Goal: Task Accomplishment & Management: Manage account settings

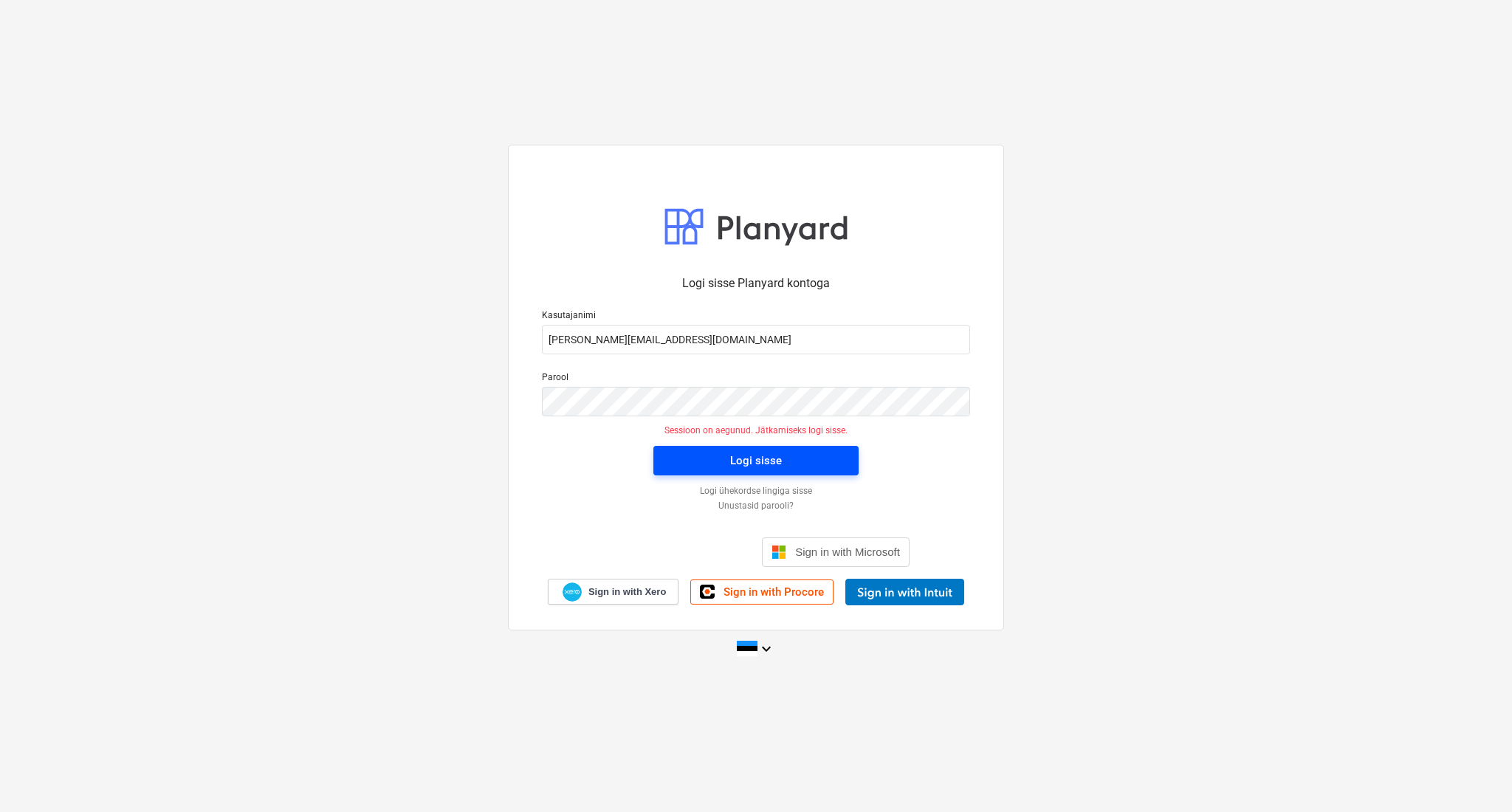
click at [688, 459] on span "Logi sisse" at bounding box center [756, 460] width 170 height 19
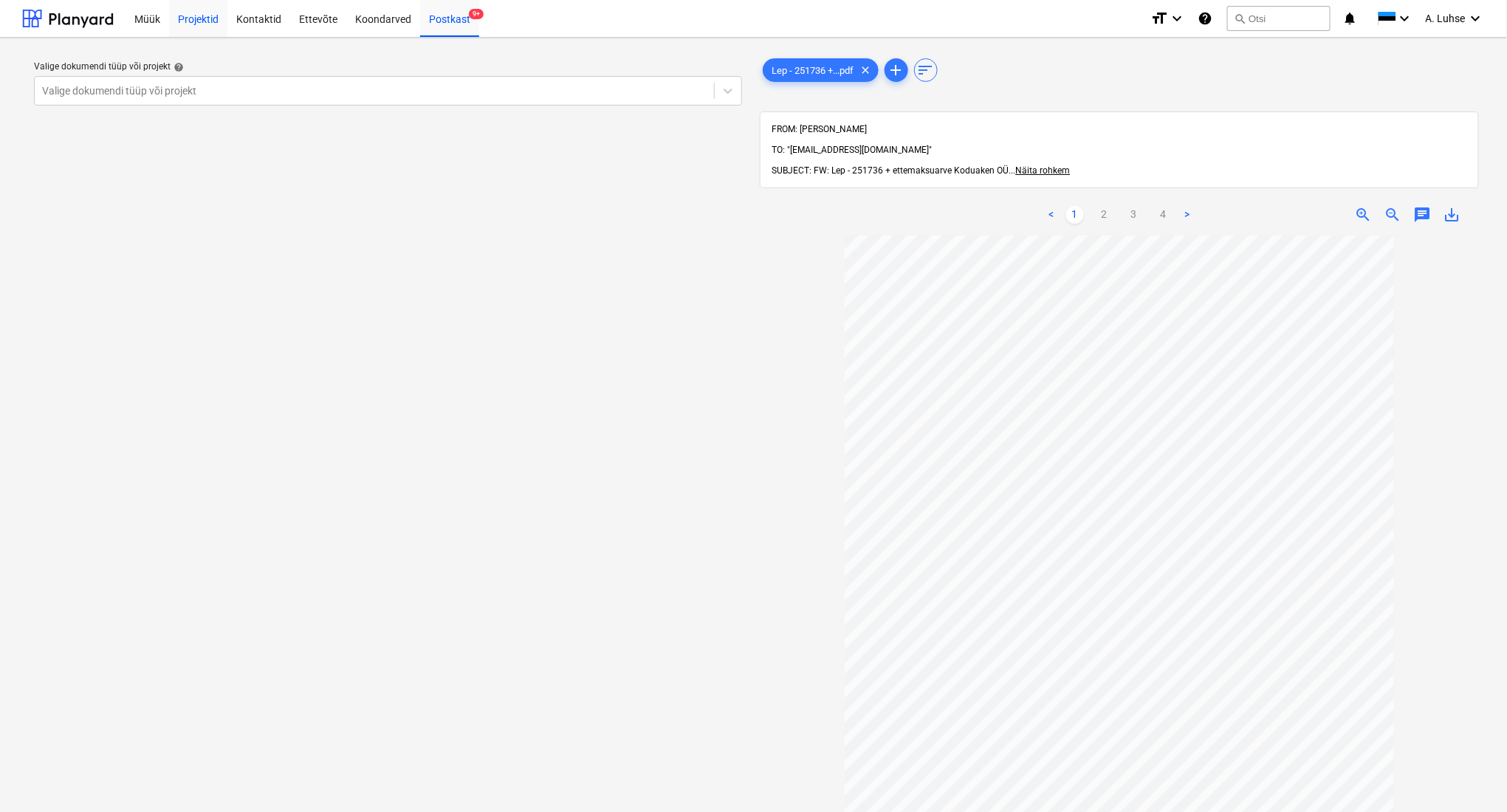
drag, startPoint x: 186, startPoint y: 30, endPoint x: 172, endPoint y: 28, distance: 14.1
click at [186, 29] on div "Projektid" at bounding box center [198, 17] width 59 height 37
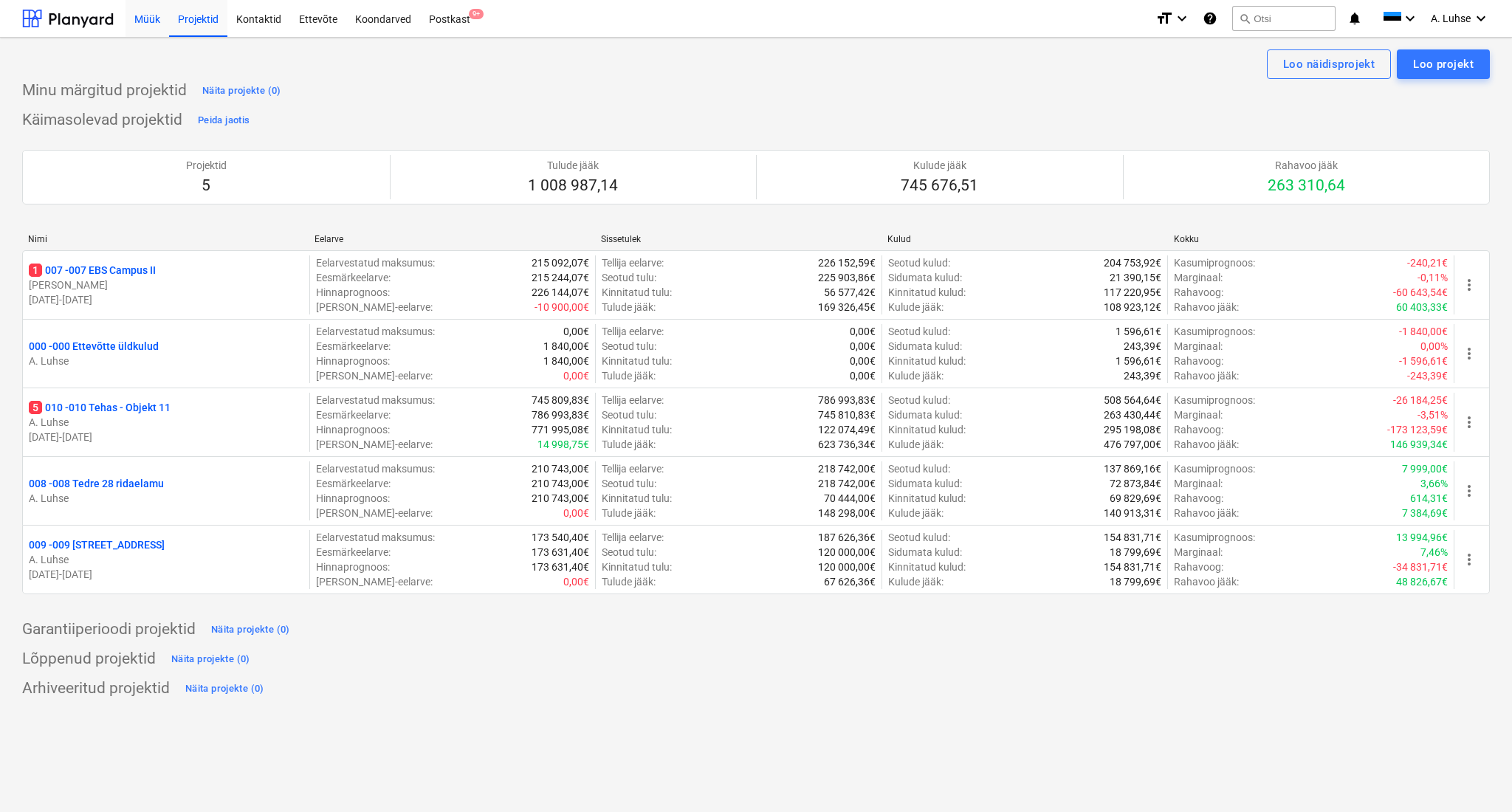
click at [155, 27] on div "Müük" at bounding box center [147, 17] width 44 height 37
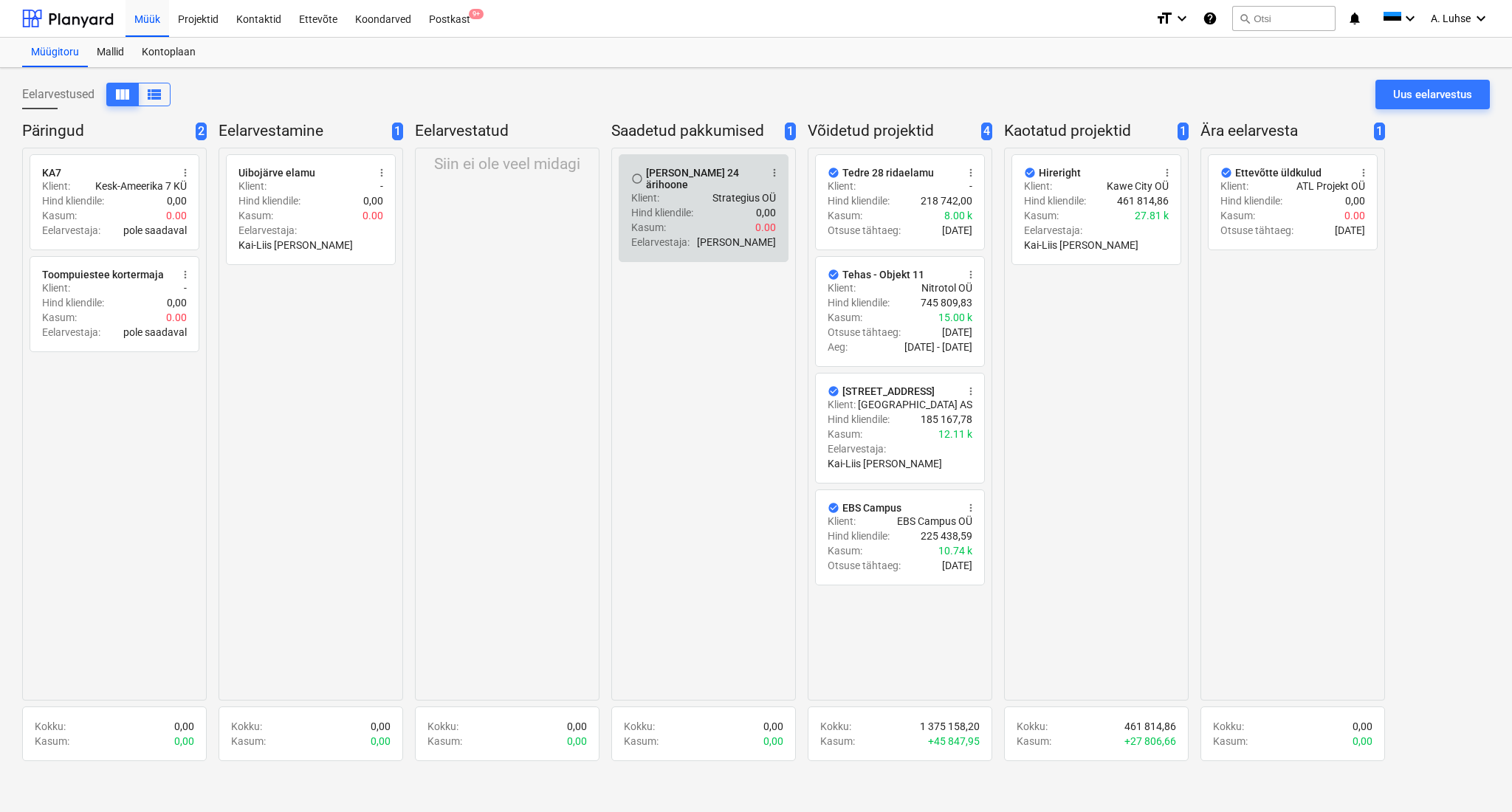
click at [715, 235] on div "Eelarvestaja : [PERSON_NAME]" at bounding box center [703, 242] width 145 height 15
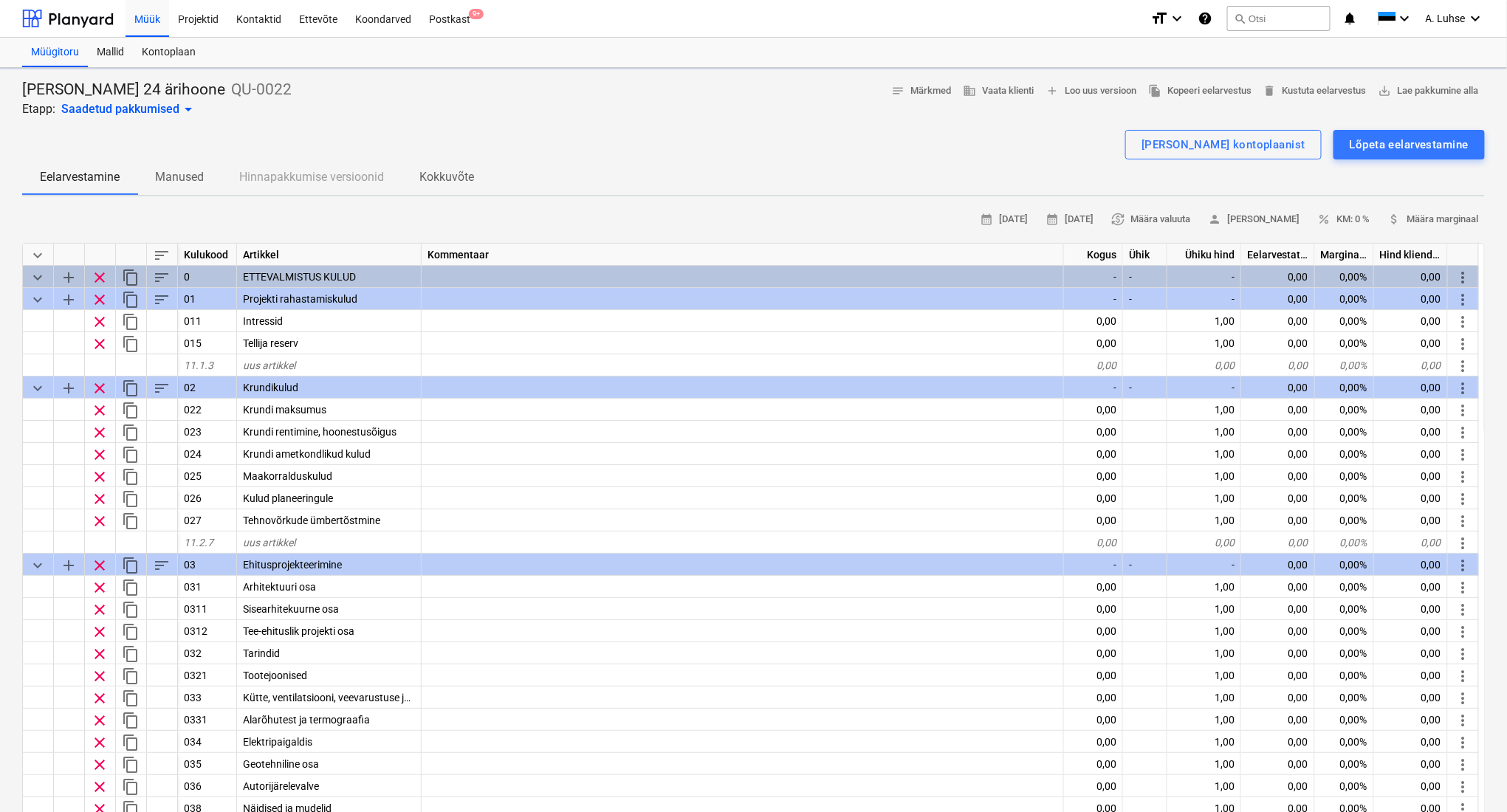
type textarea "x"
click at [1458, 90] on span "save_alt Lae pakkumine alla" at bounding box center [1428, 91] width 101 height 17
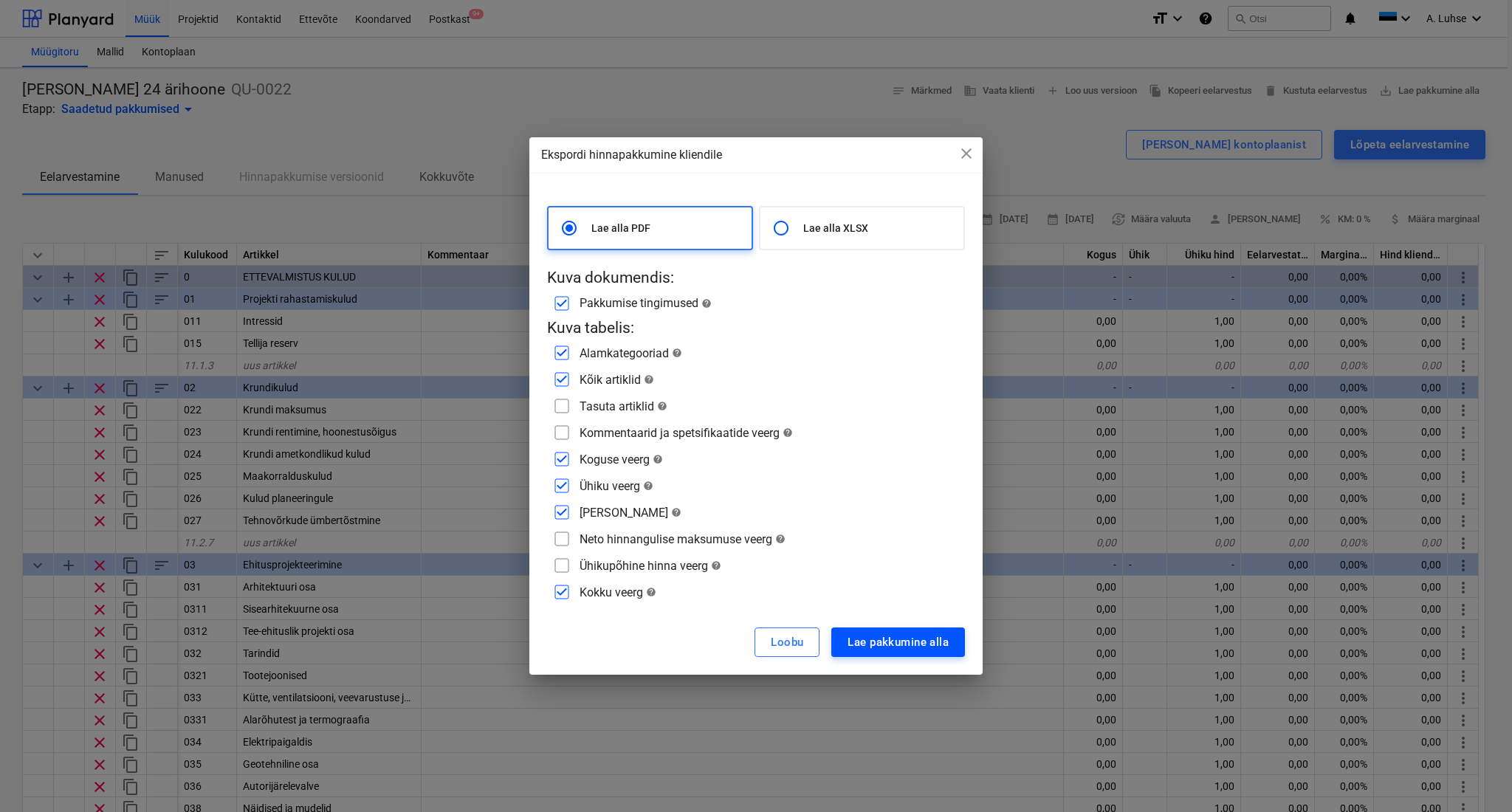
click at [902, 649] on div "Lae pakkumine alla" at bounding box center [898, 642] width 102 height 19
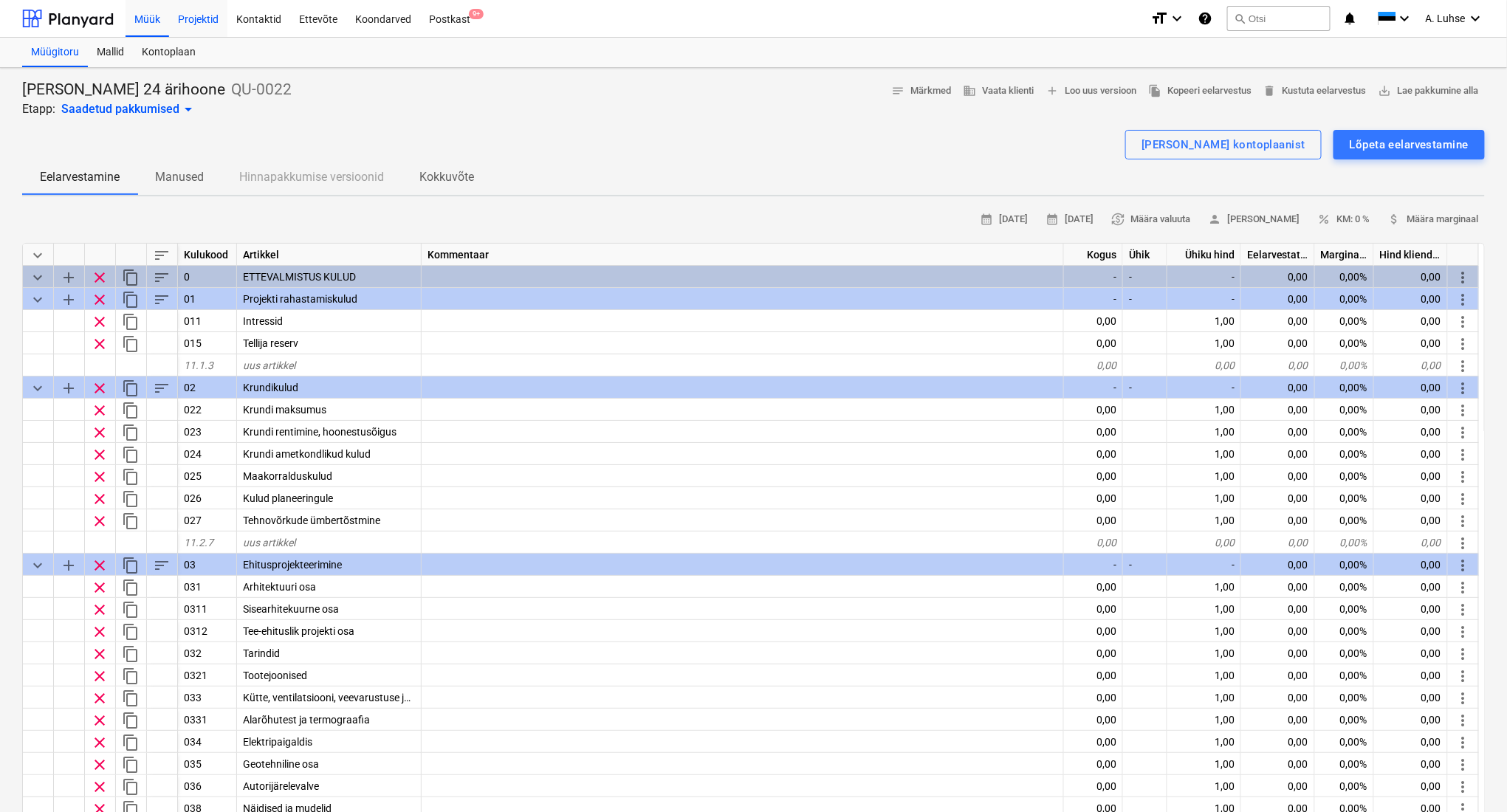
click at [208, 19] on div "Projektid" at bounding box center [198, 17] width 59 height 37
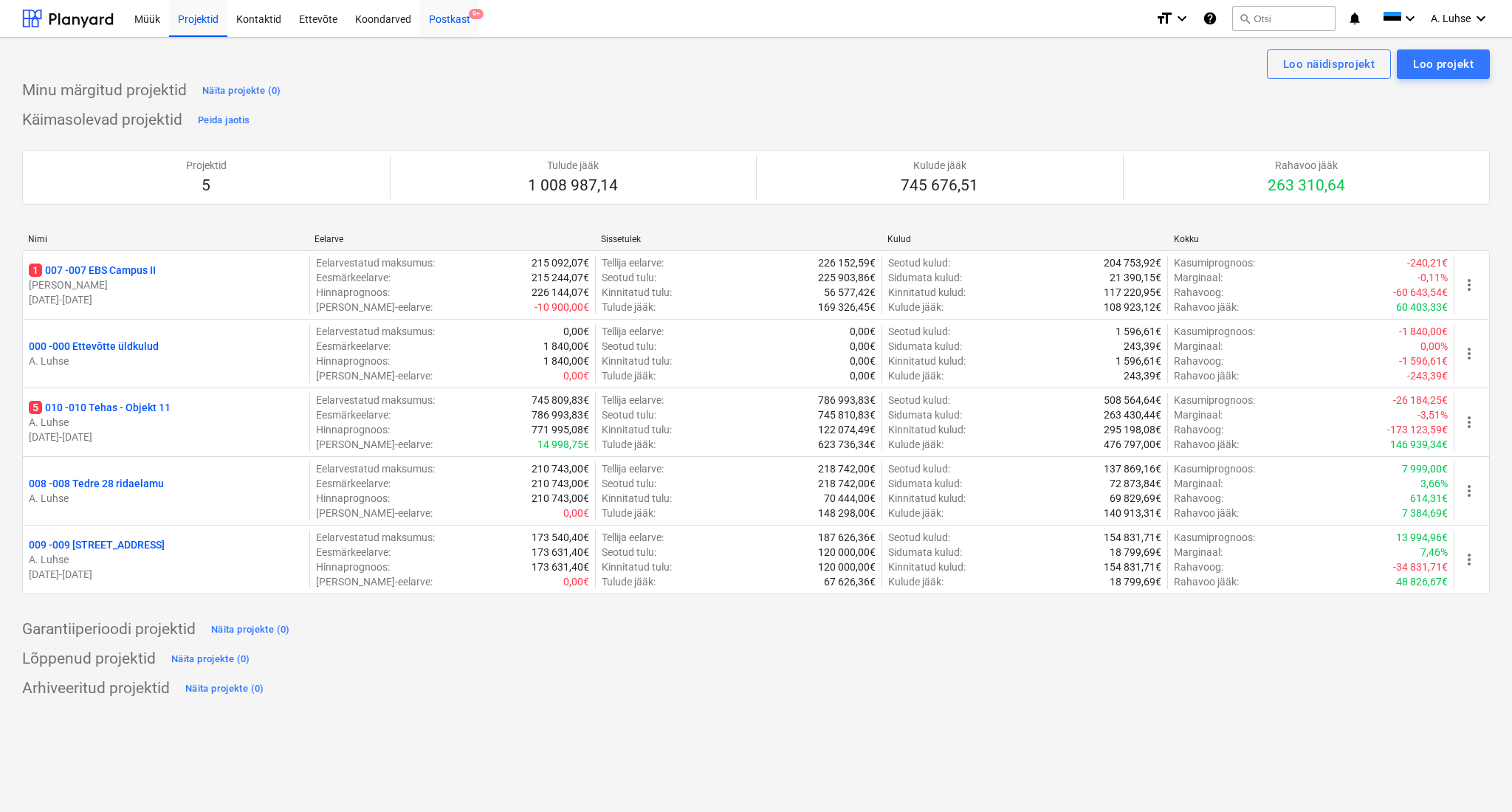
click at [446, 25] on div "Postkast 9+" at bounding box center [449, 17] width 59 height 37
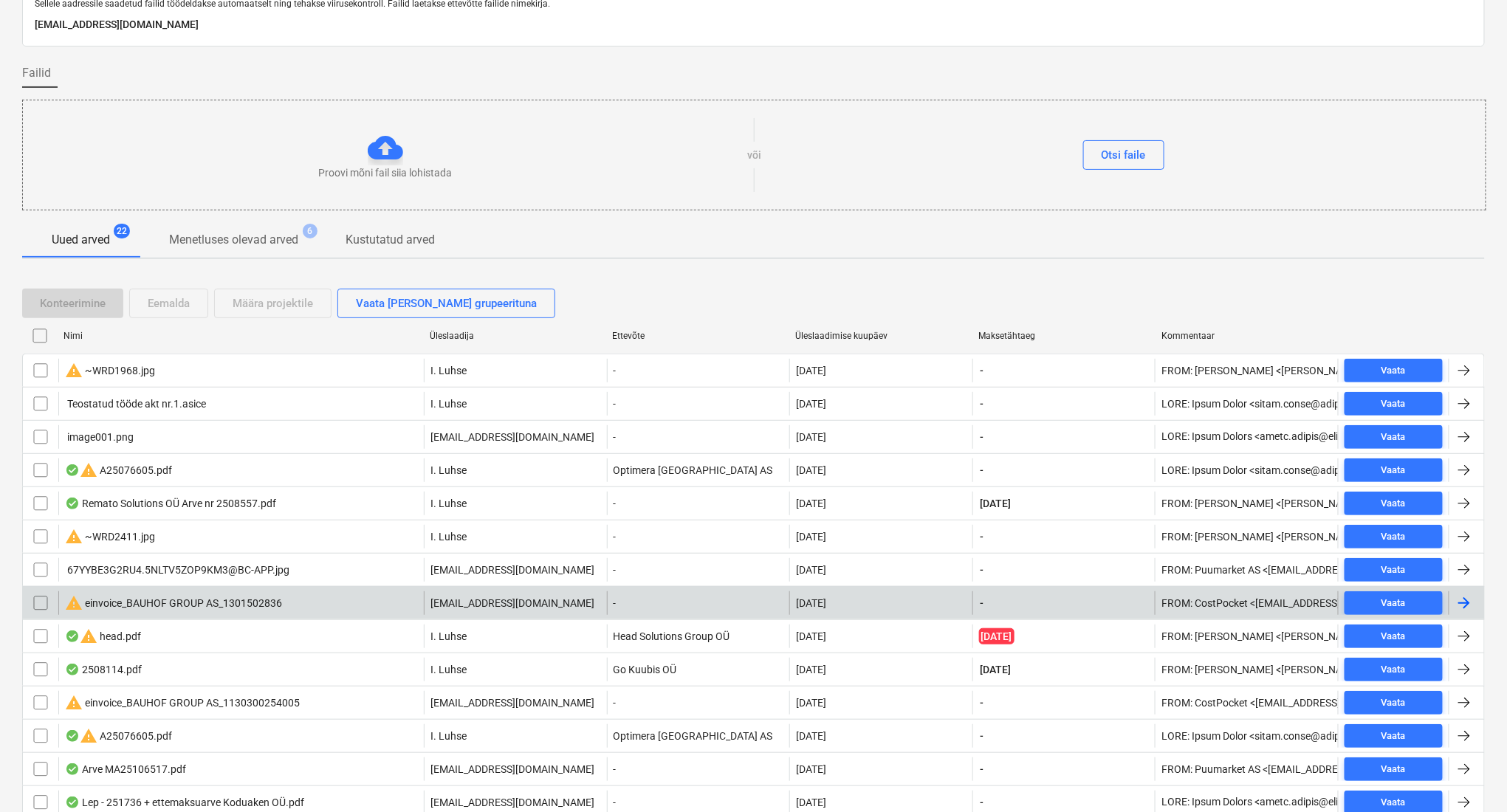
scroll to position [98, 0]
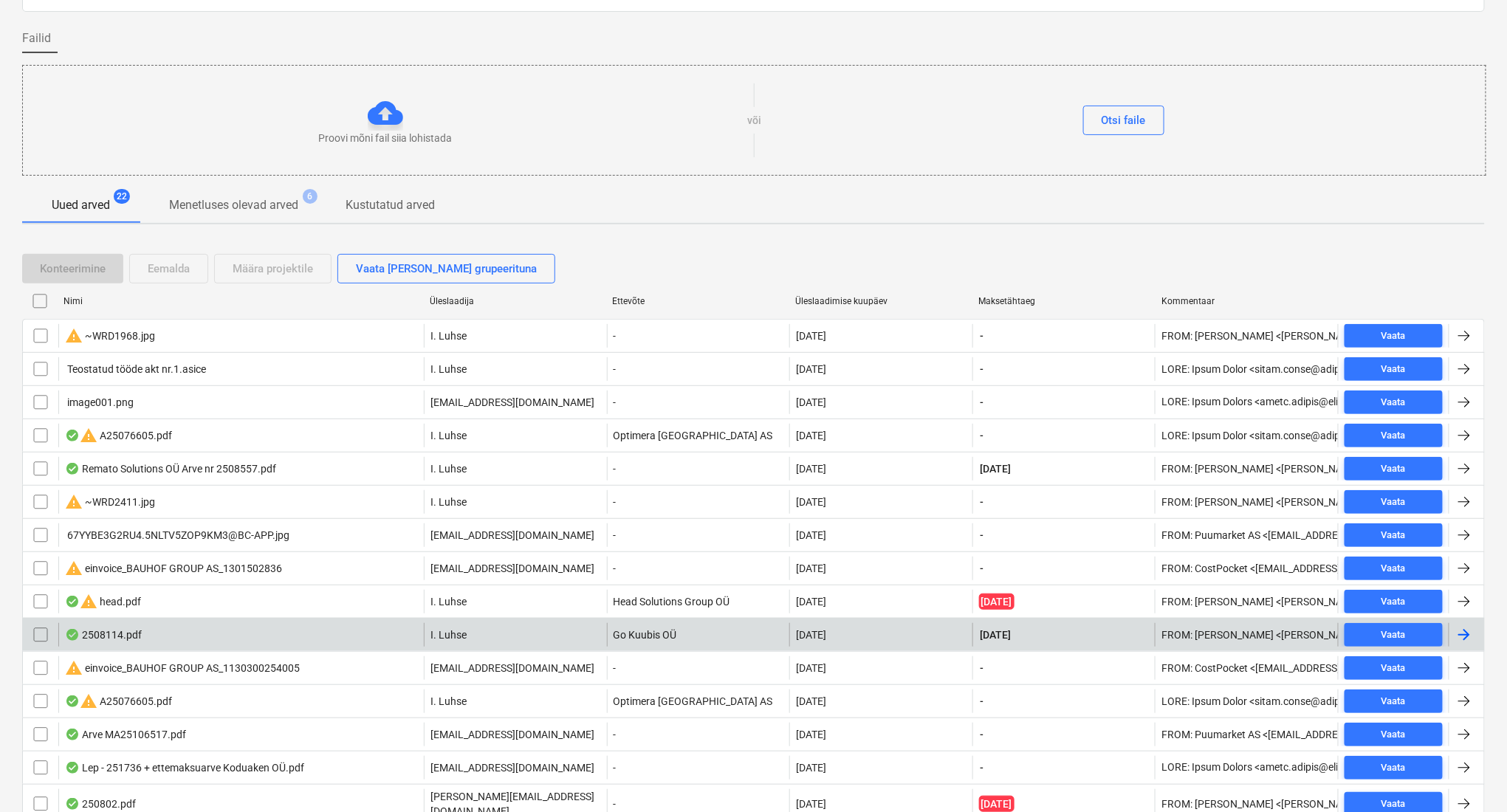
click at [492, 640] on div "I. Luhse" at bounding box center [515, 635] width 183 height 24
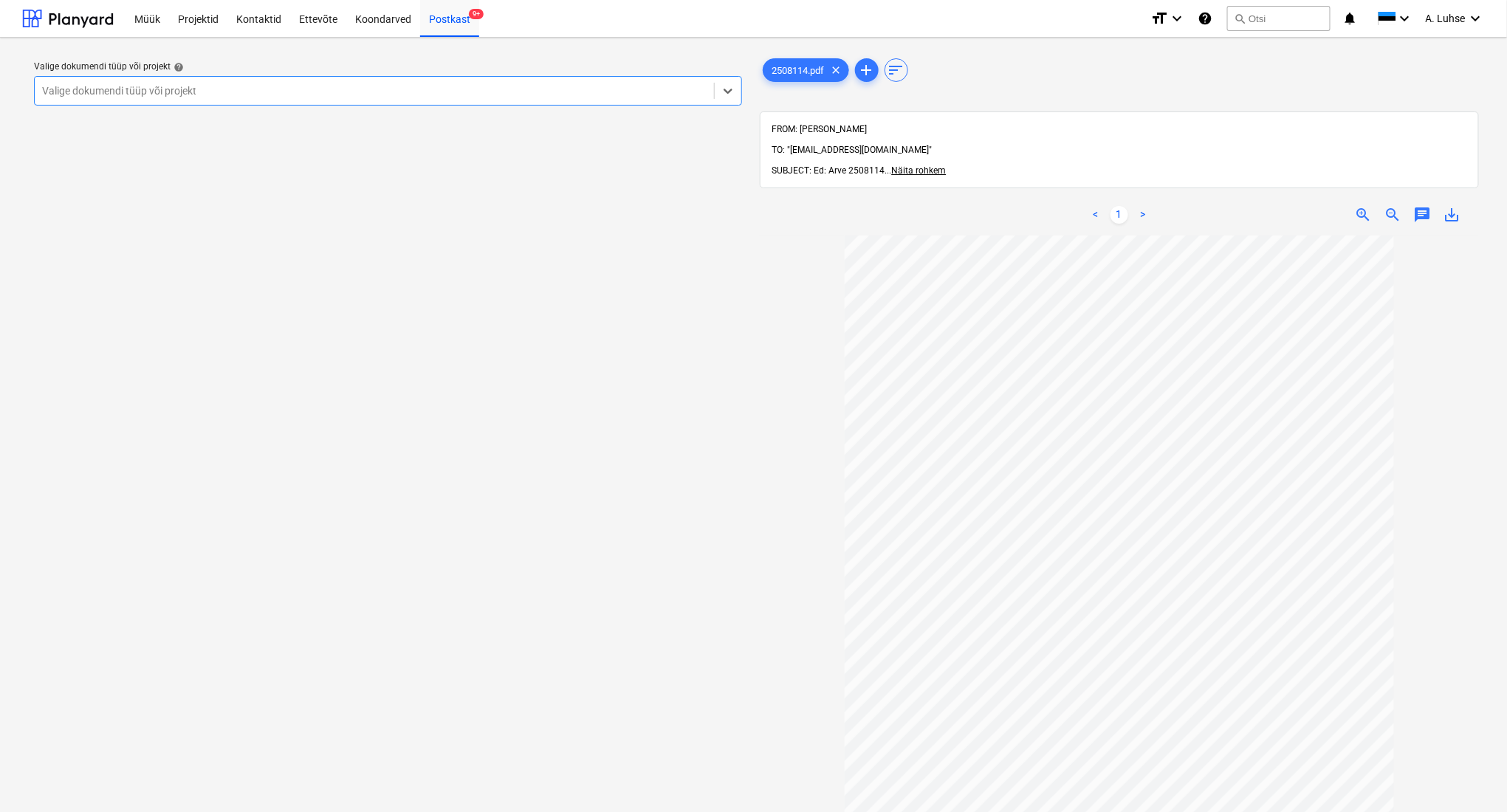
click at [634, 88] on div at bounding box center [374, 91] width 665 height 15
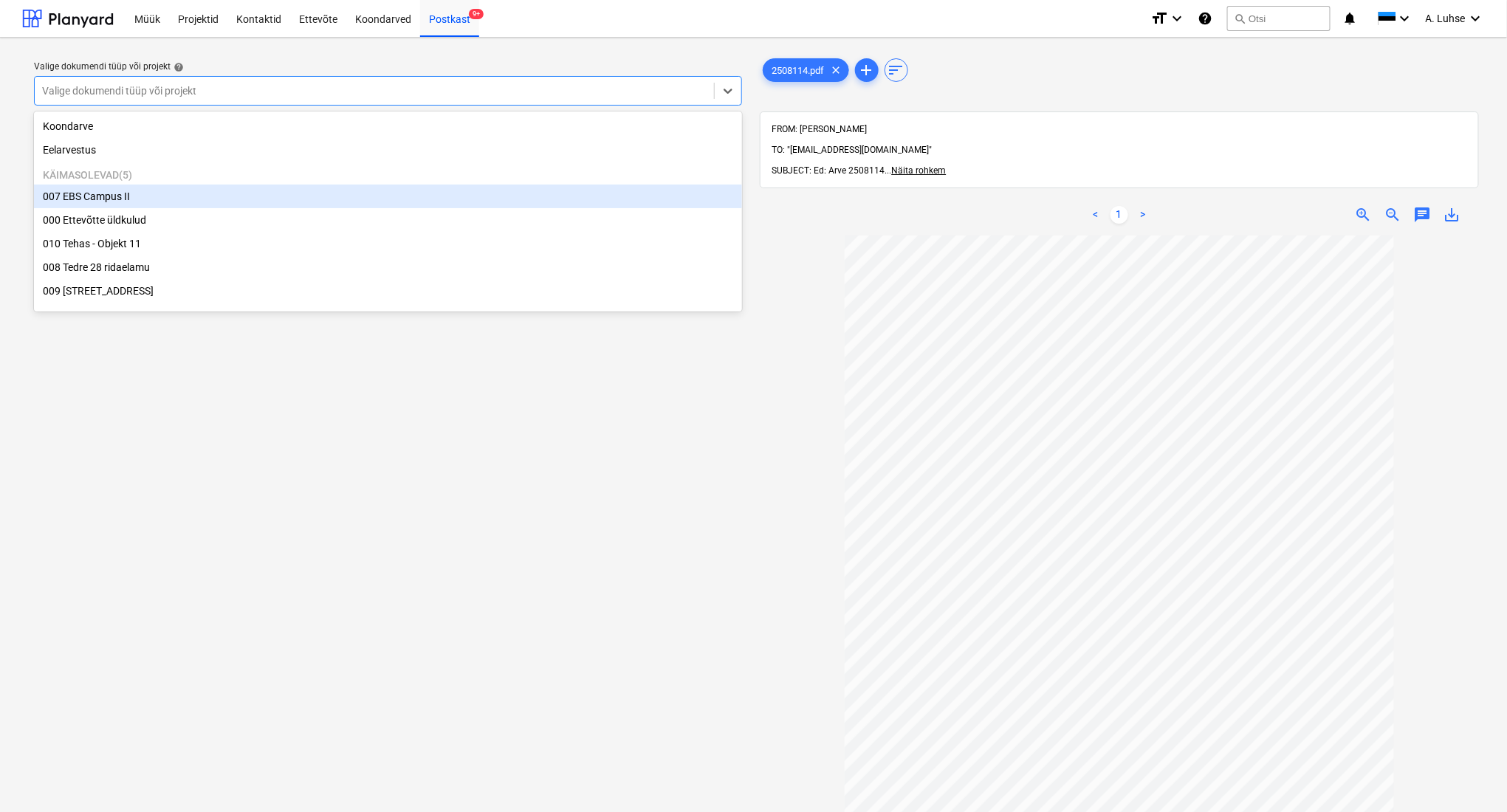
click at [615, 198] on div "007 EBS Campus II" at bounding box center [388, 197] width 708 height 24
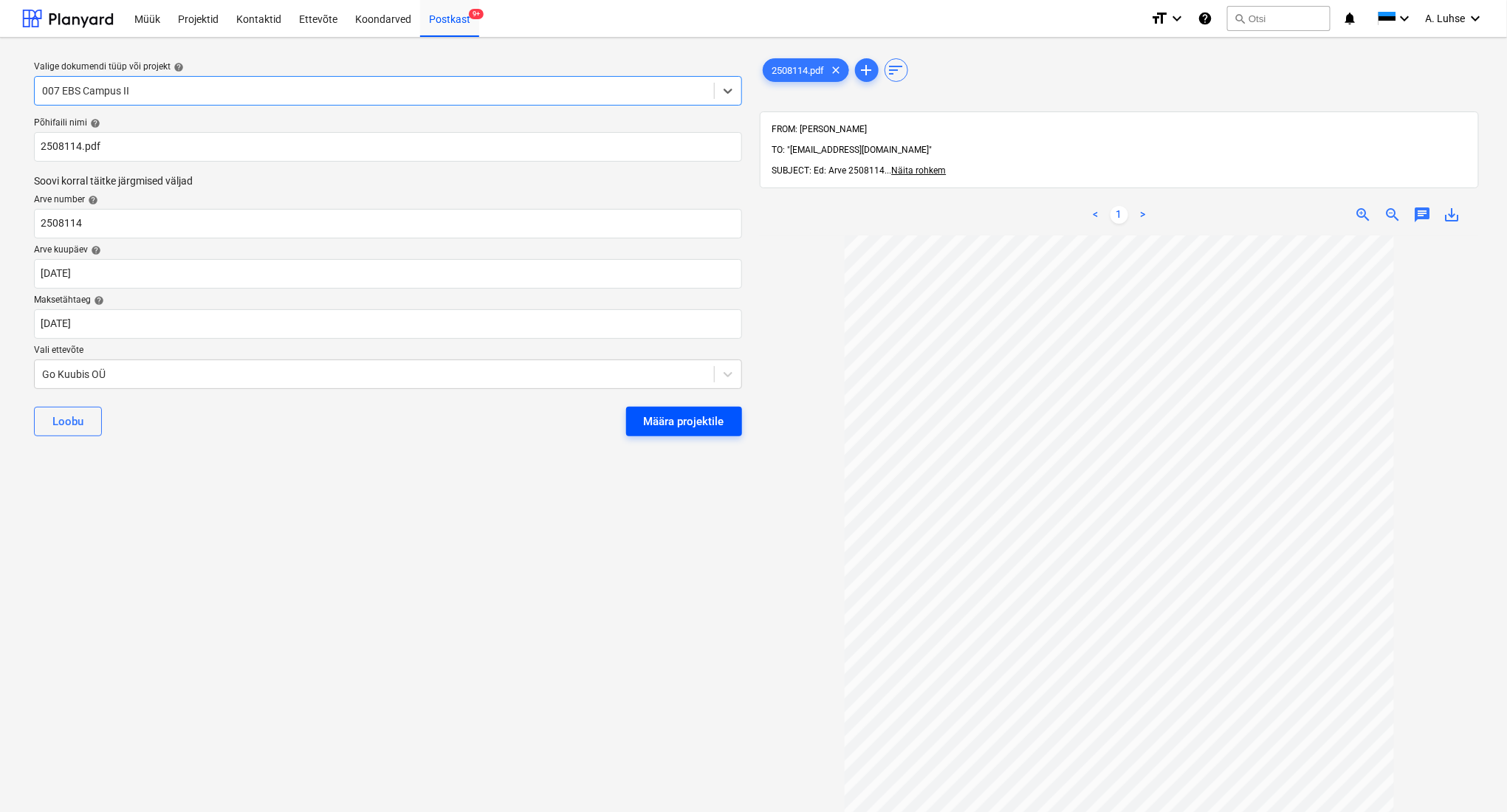
click at [683, 418] on div "Määra projektile" at bounding box center [684, 421] width 80 height 19
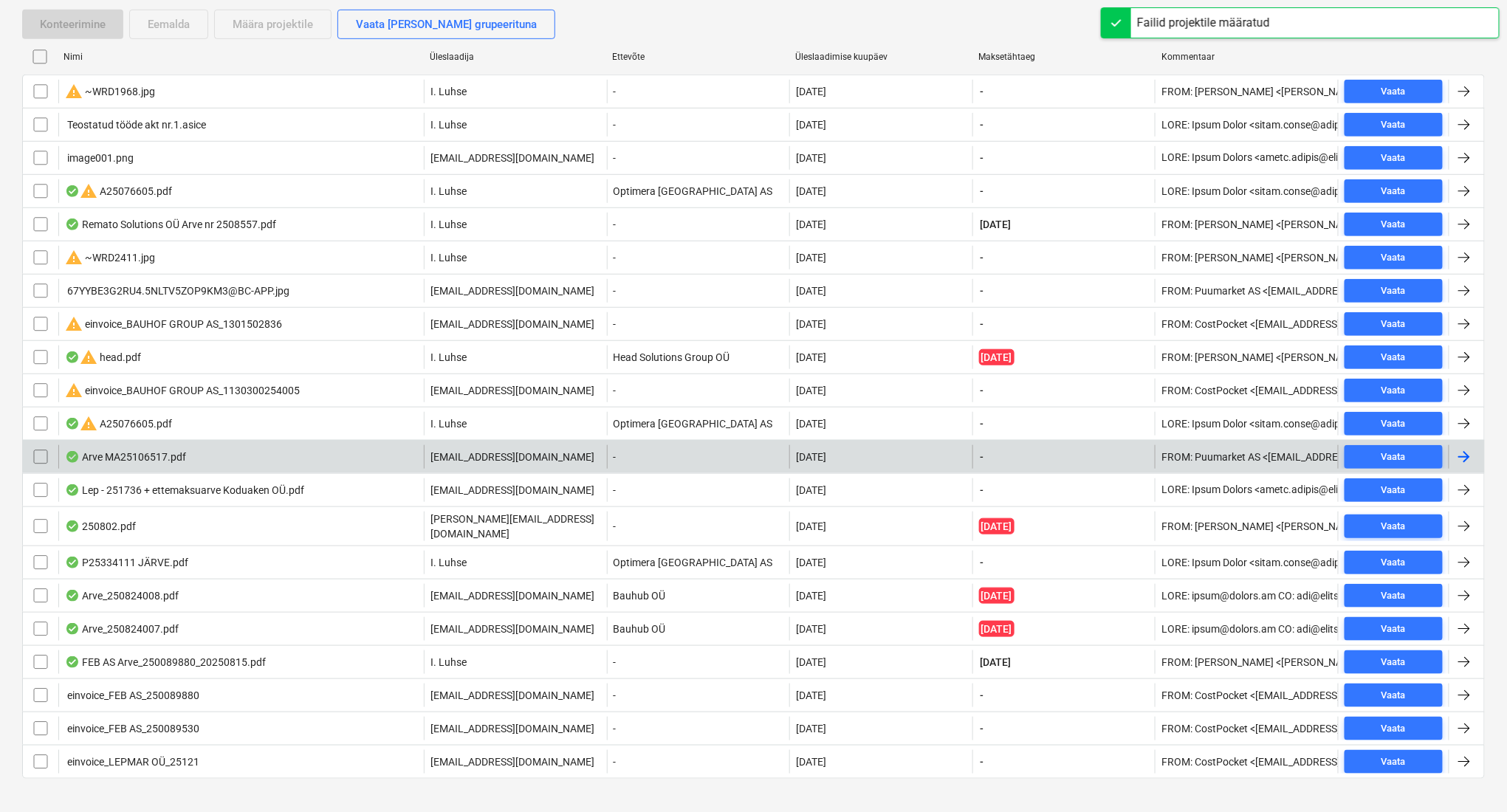
scroll to position [357, 0]
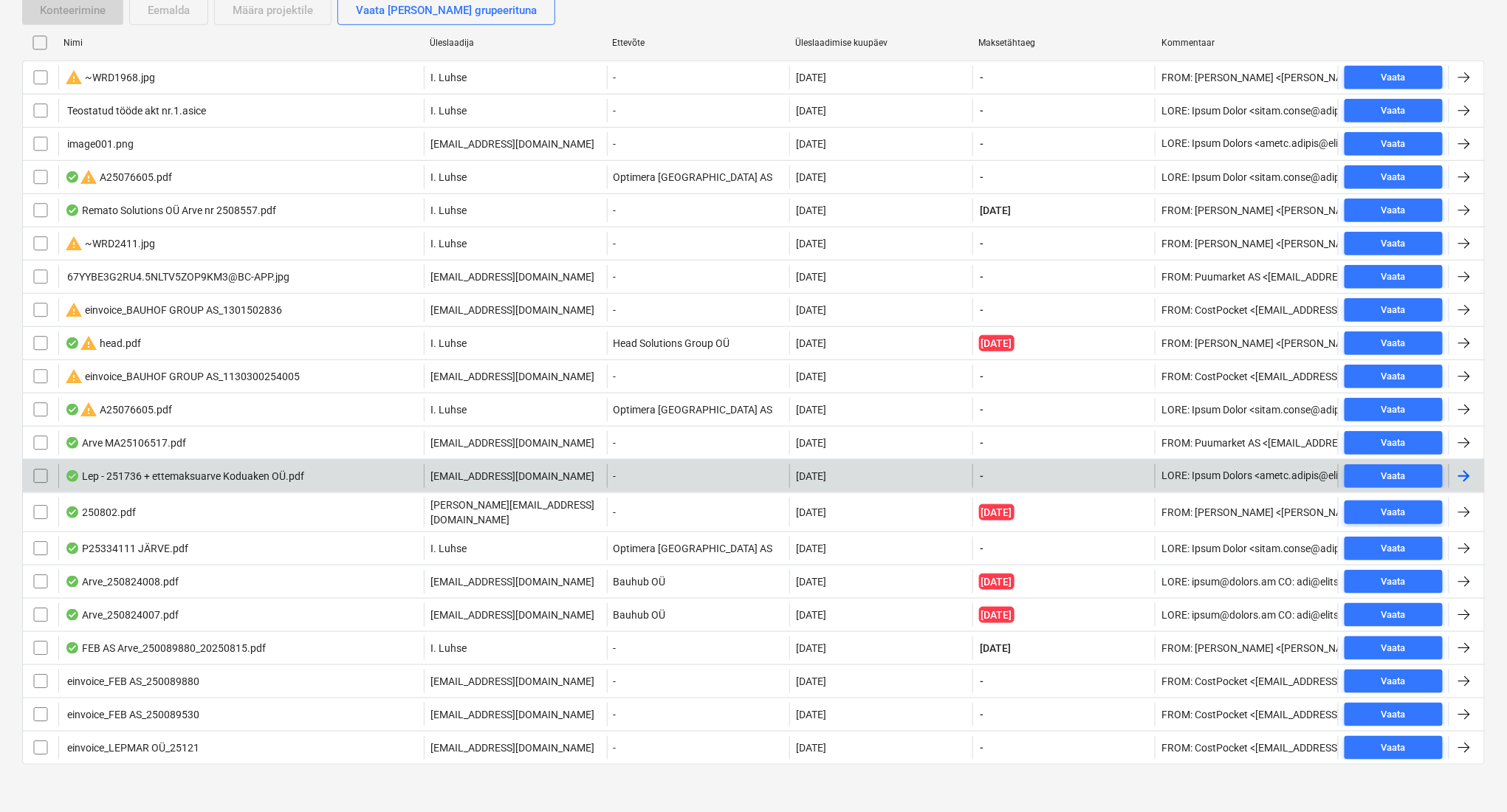
click at [512, 486] on div "[EMAIL_ADDRESS][DOMAIN_NAME]" at bounding box center [515, 476] width 183 height 24
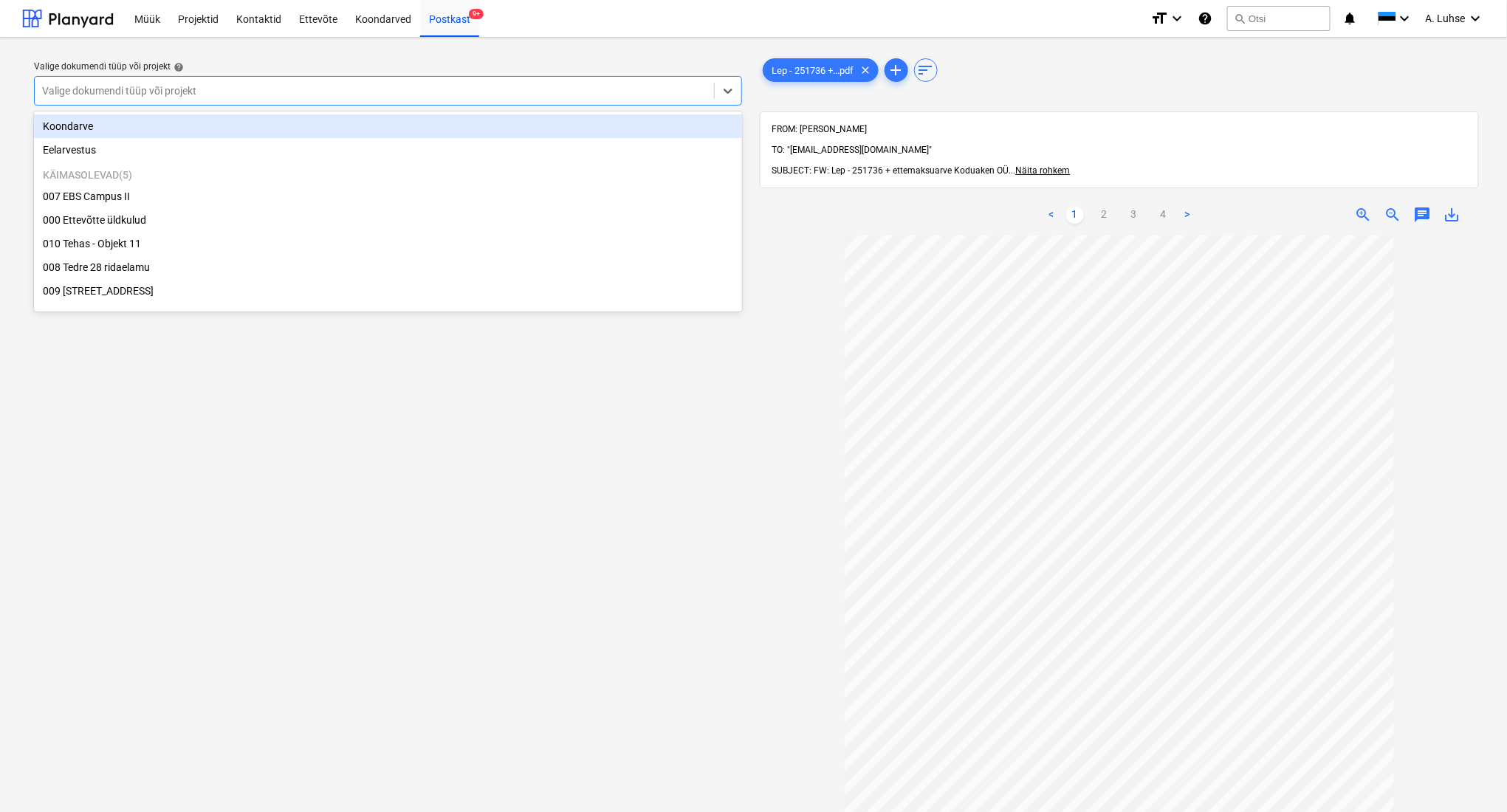
click at [575, 97] on div at bounding box center [374, 91] width 665 height 15
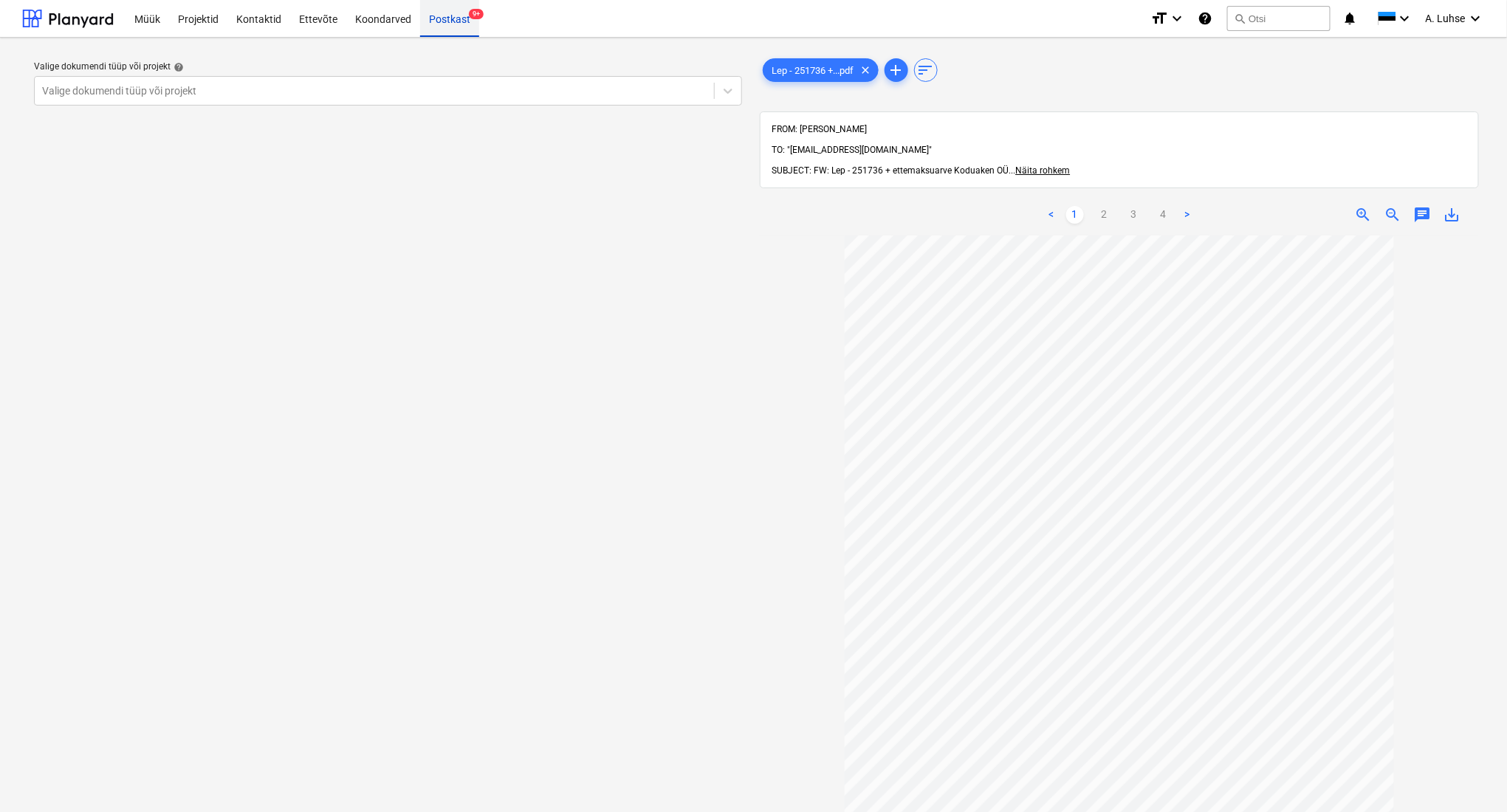
click at [464, 24] on div "Postkast 9+" at bounding box center [449, 17] width 59 height 37
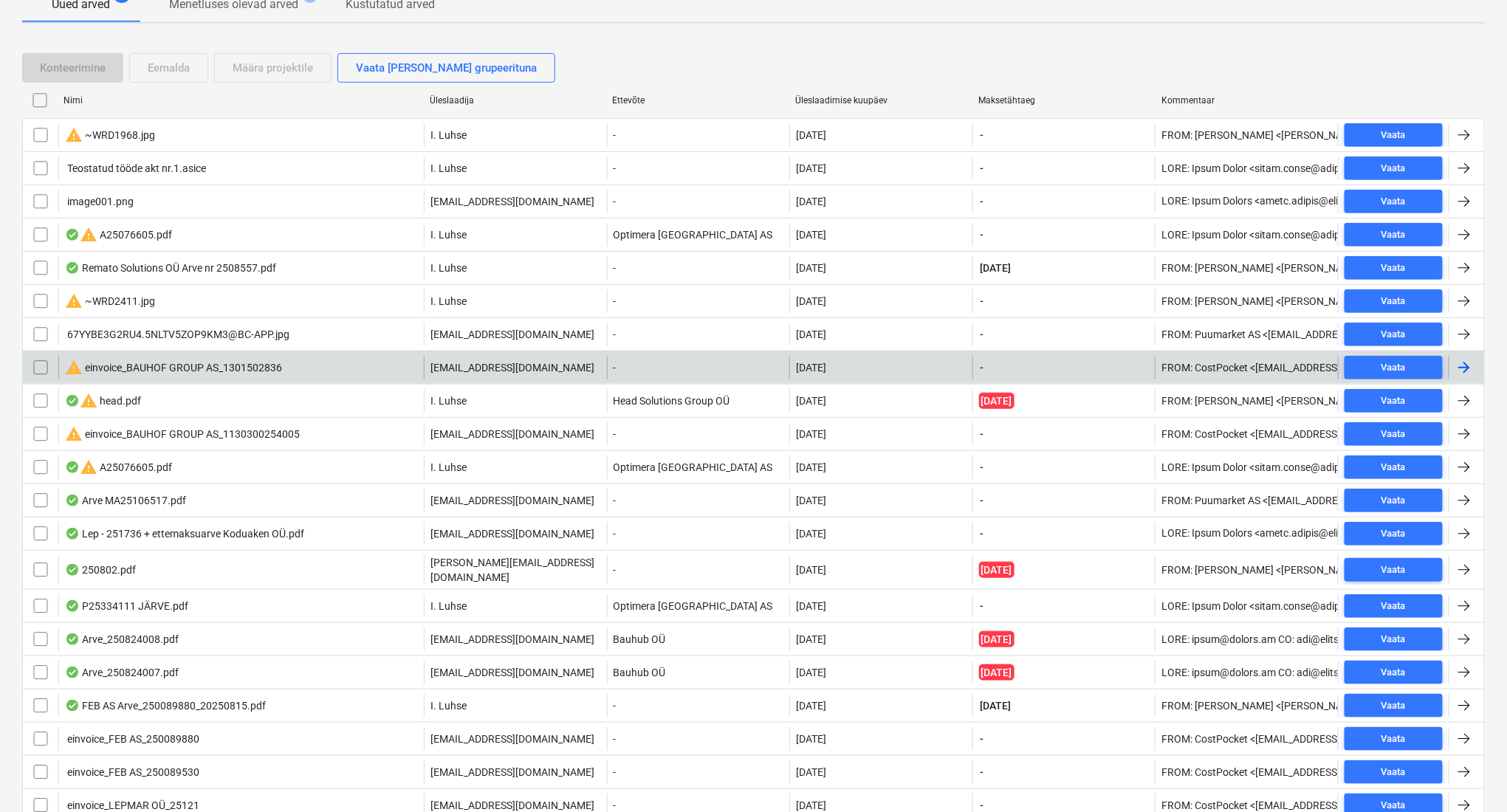
scroll to position [357, 0]
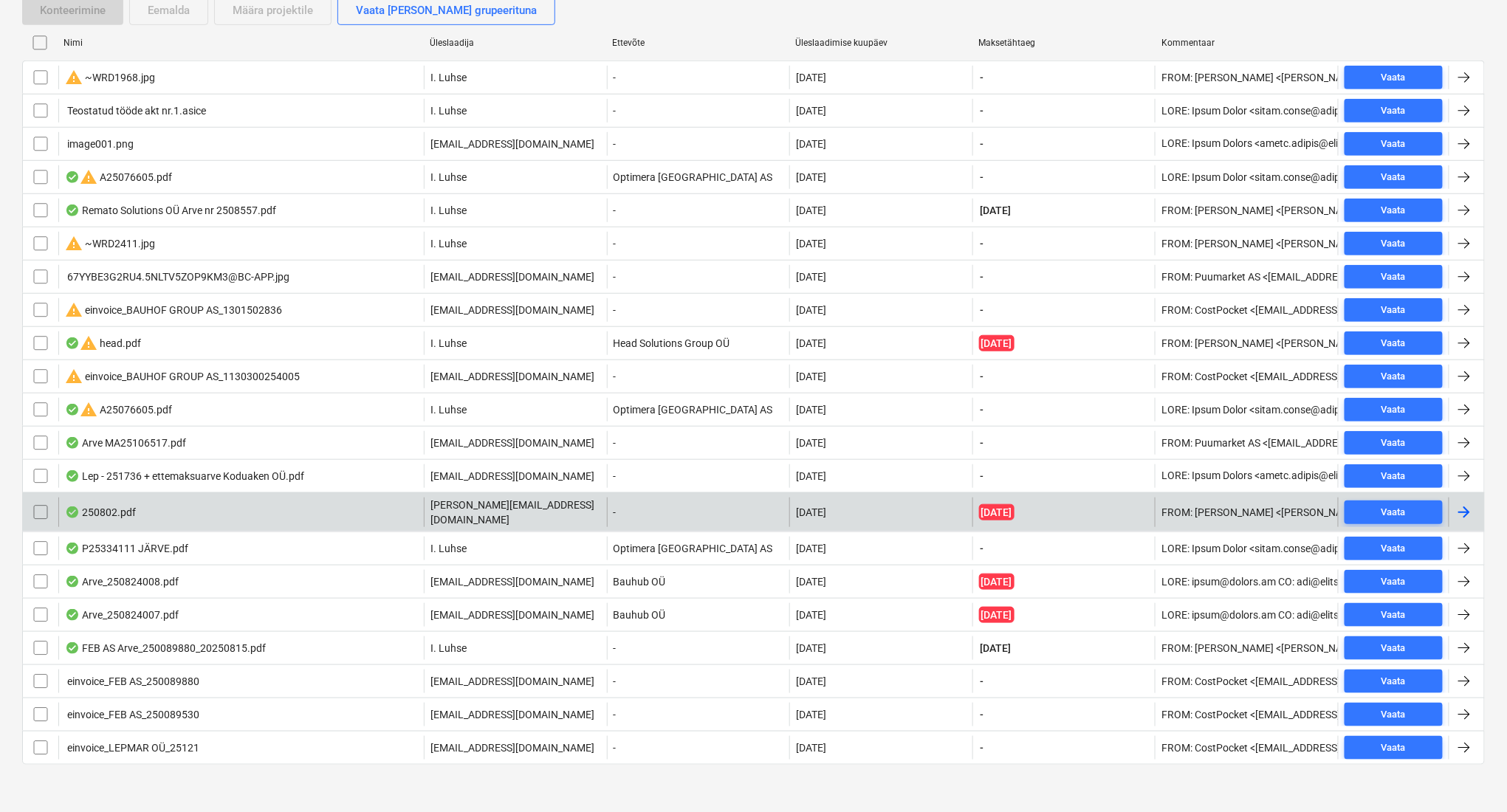
click at [366, 513] on div "250802.pdf" at bounding box center [241, 512] width 366 height 29
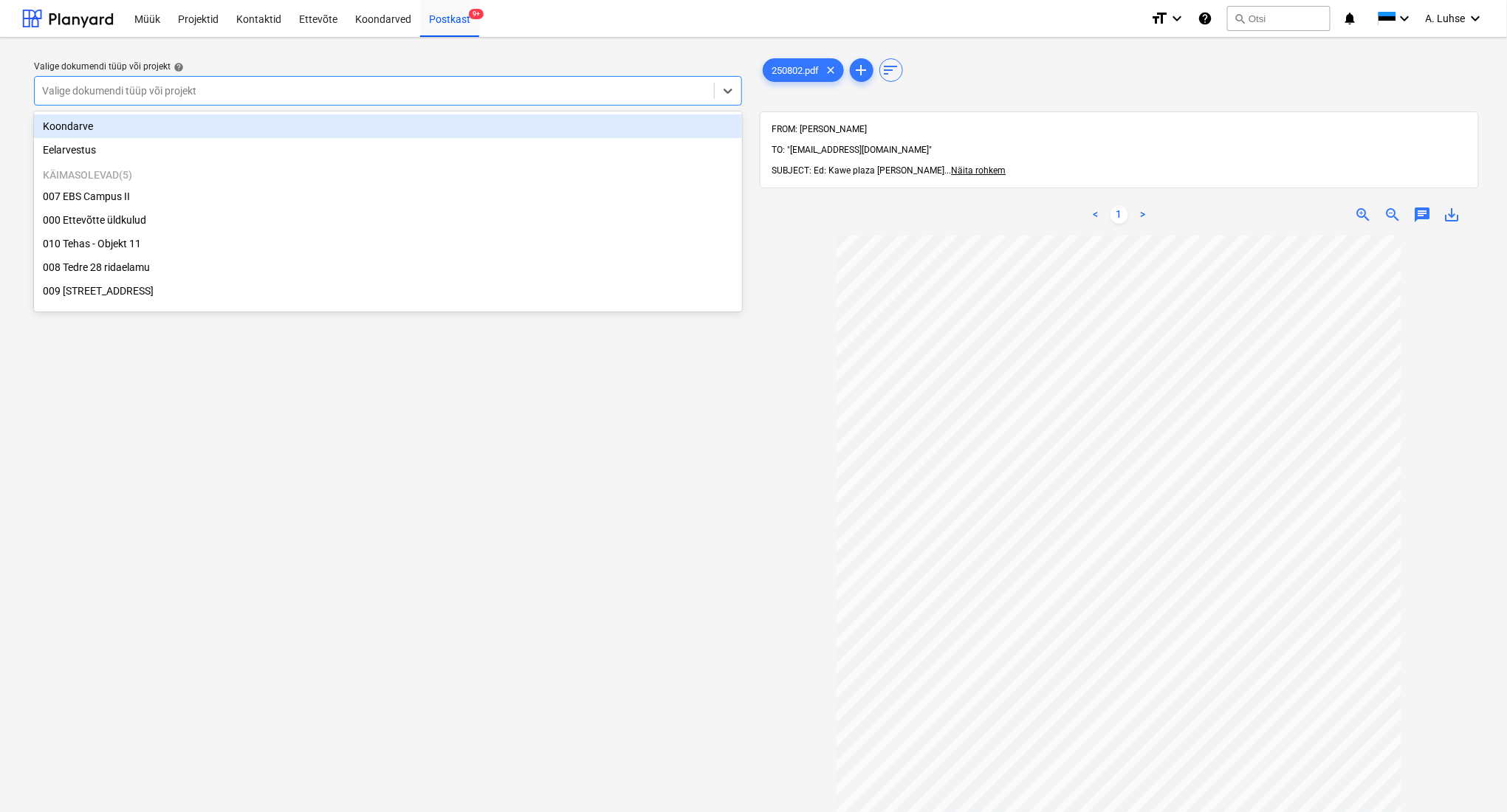
click at [492, 94] on div at bounding box center [374, 91] width 665 height 15
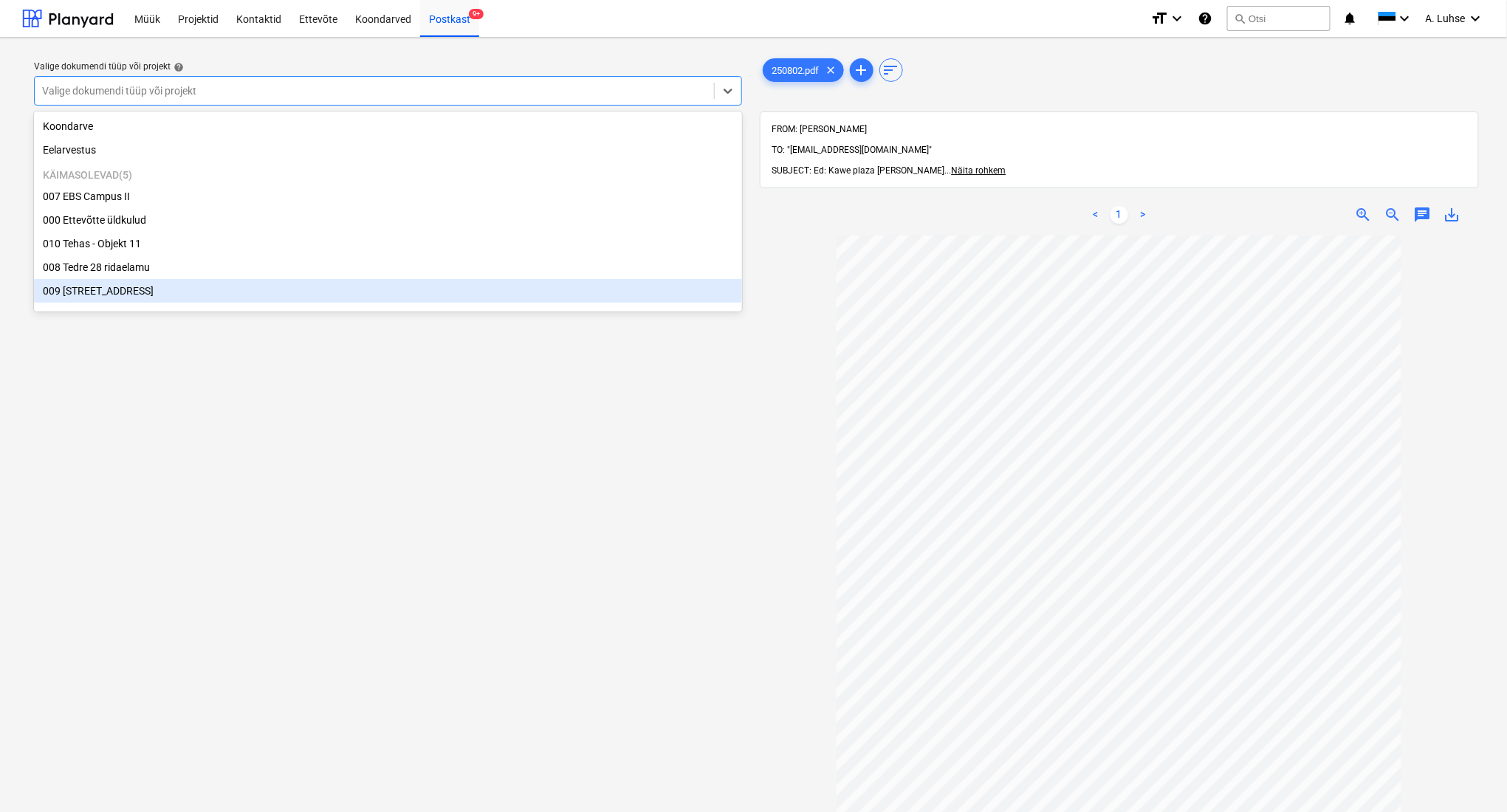
click at [470, 298] on div "009 [STREET_ADDRESS]" at bounding box center [388, 291] width 708 height 24
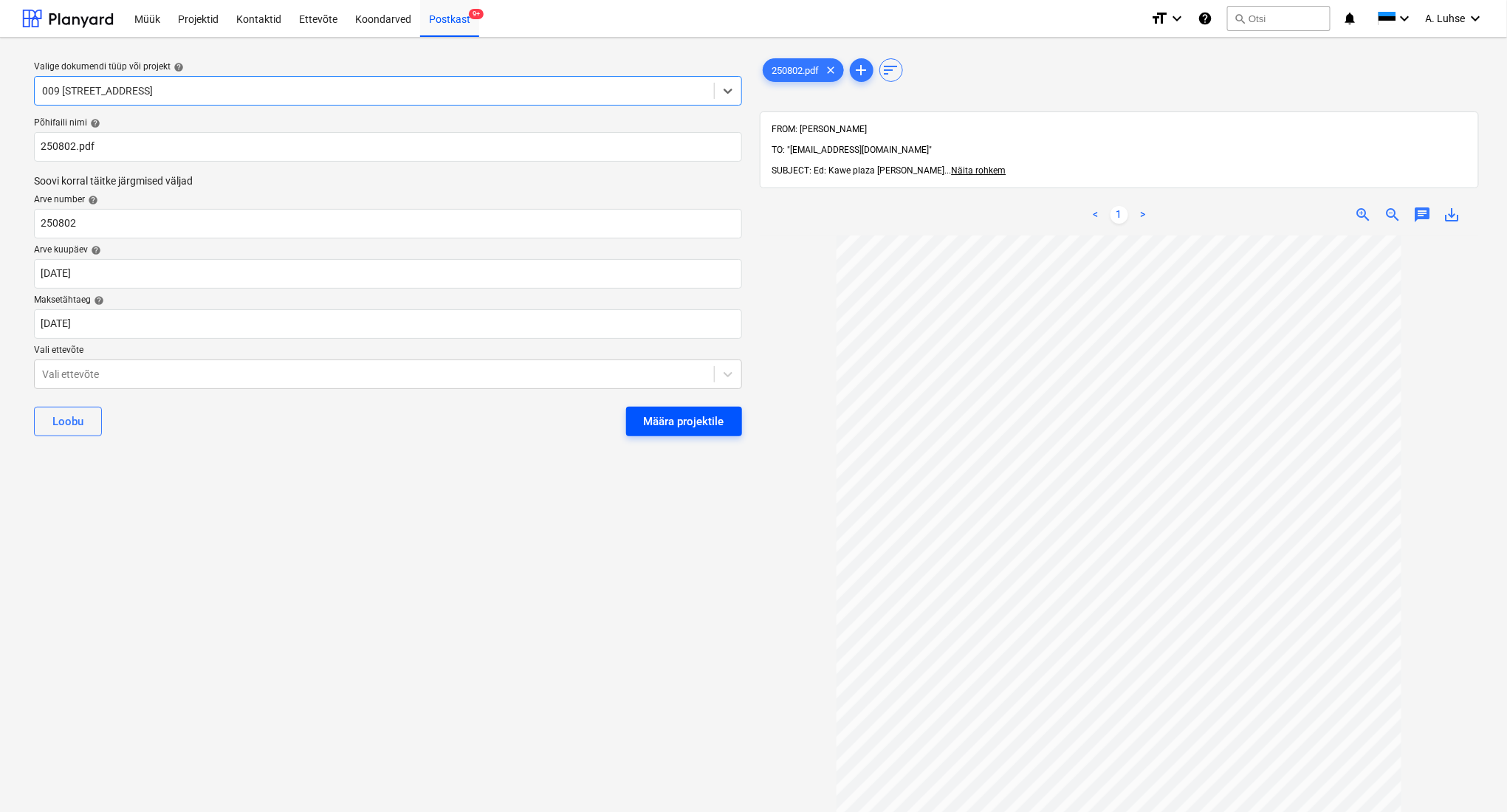
click at [689, 418] on div "Määra projektile" at bounding box center [684, 421] width 80 height 19
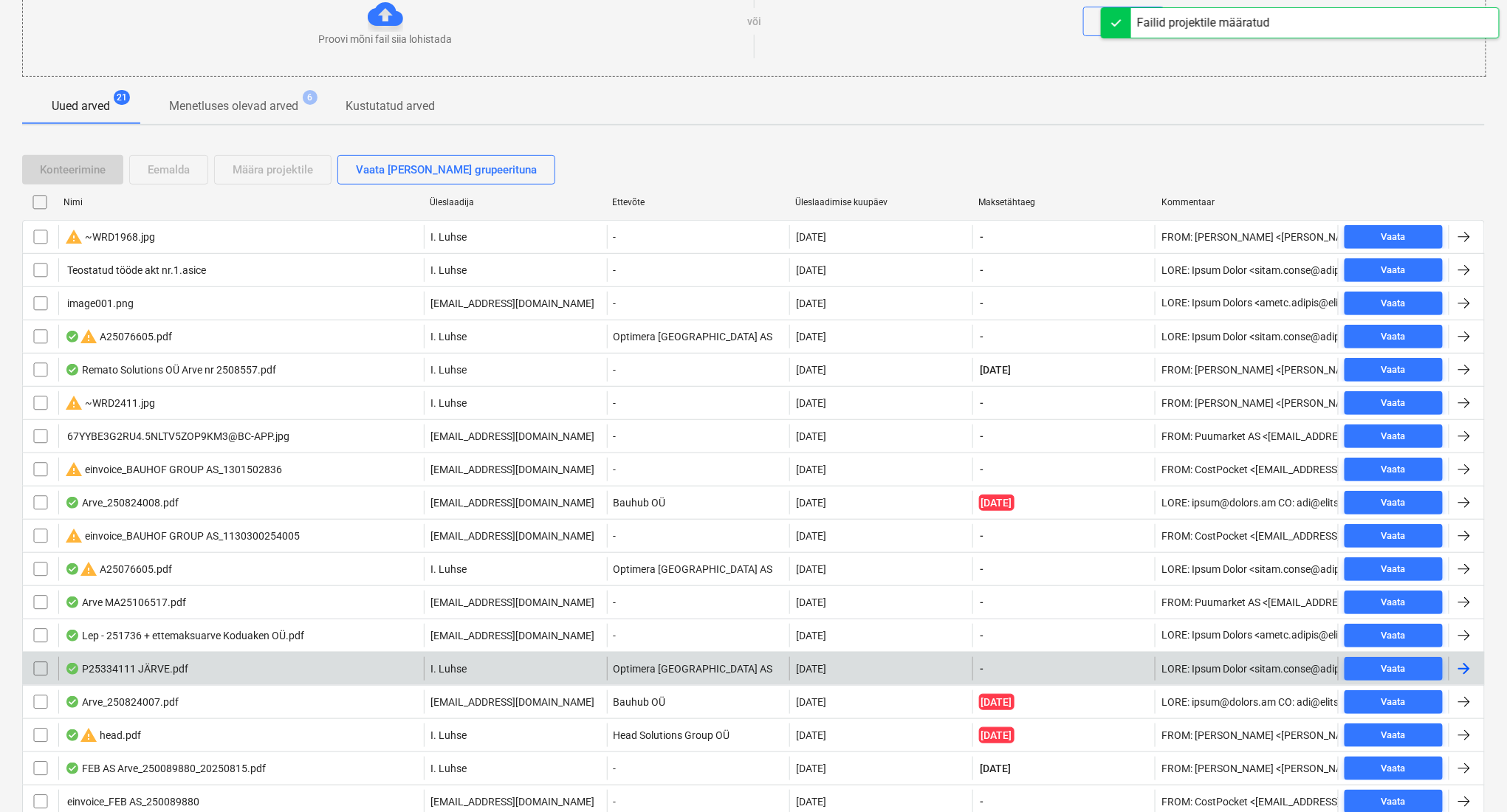
scroll to position [323, 0]
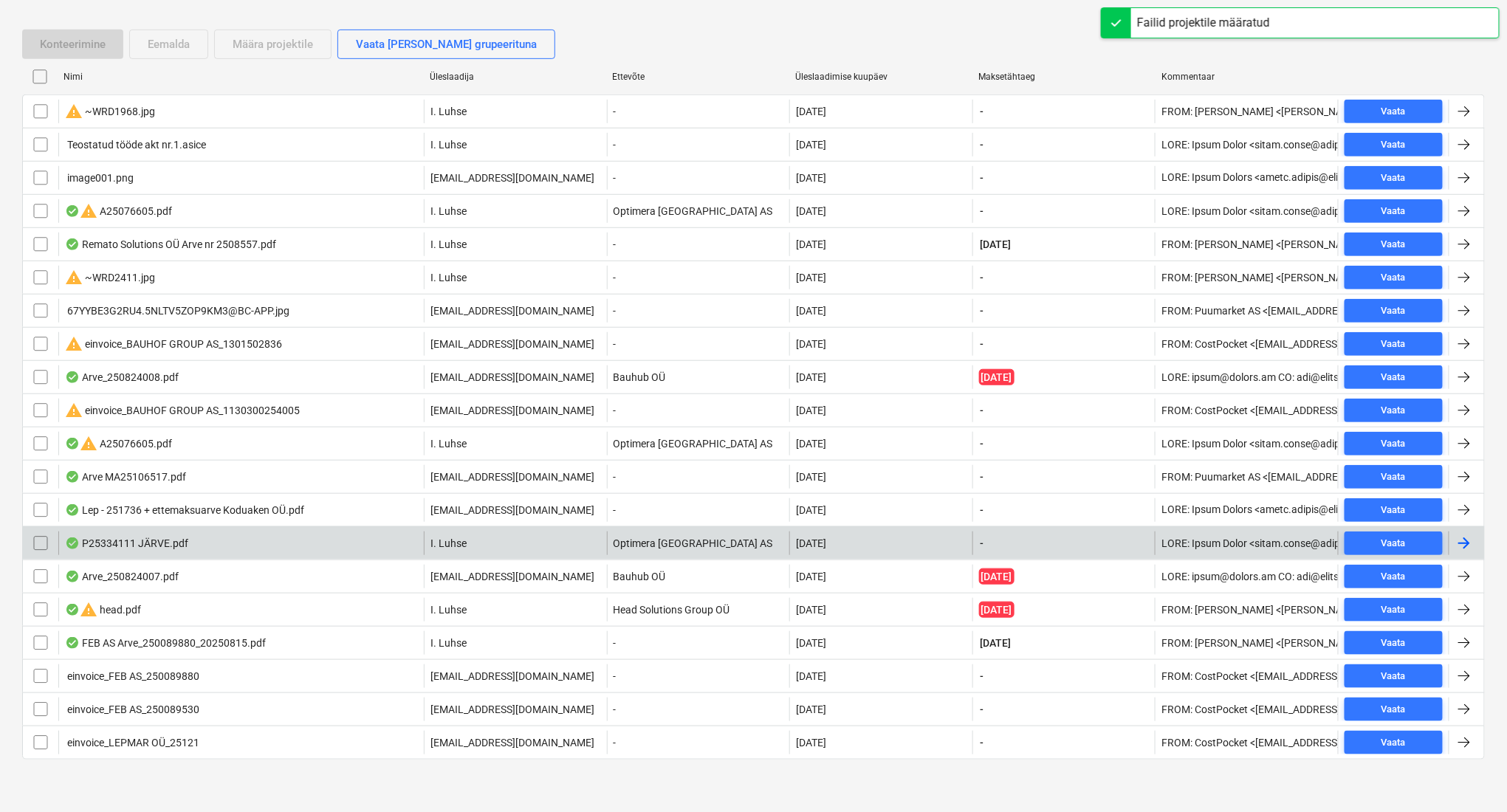
click at [467, 553] on div "I. Luhse" at bounding box center [515, 543] width 183 height 24
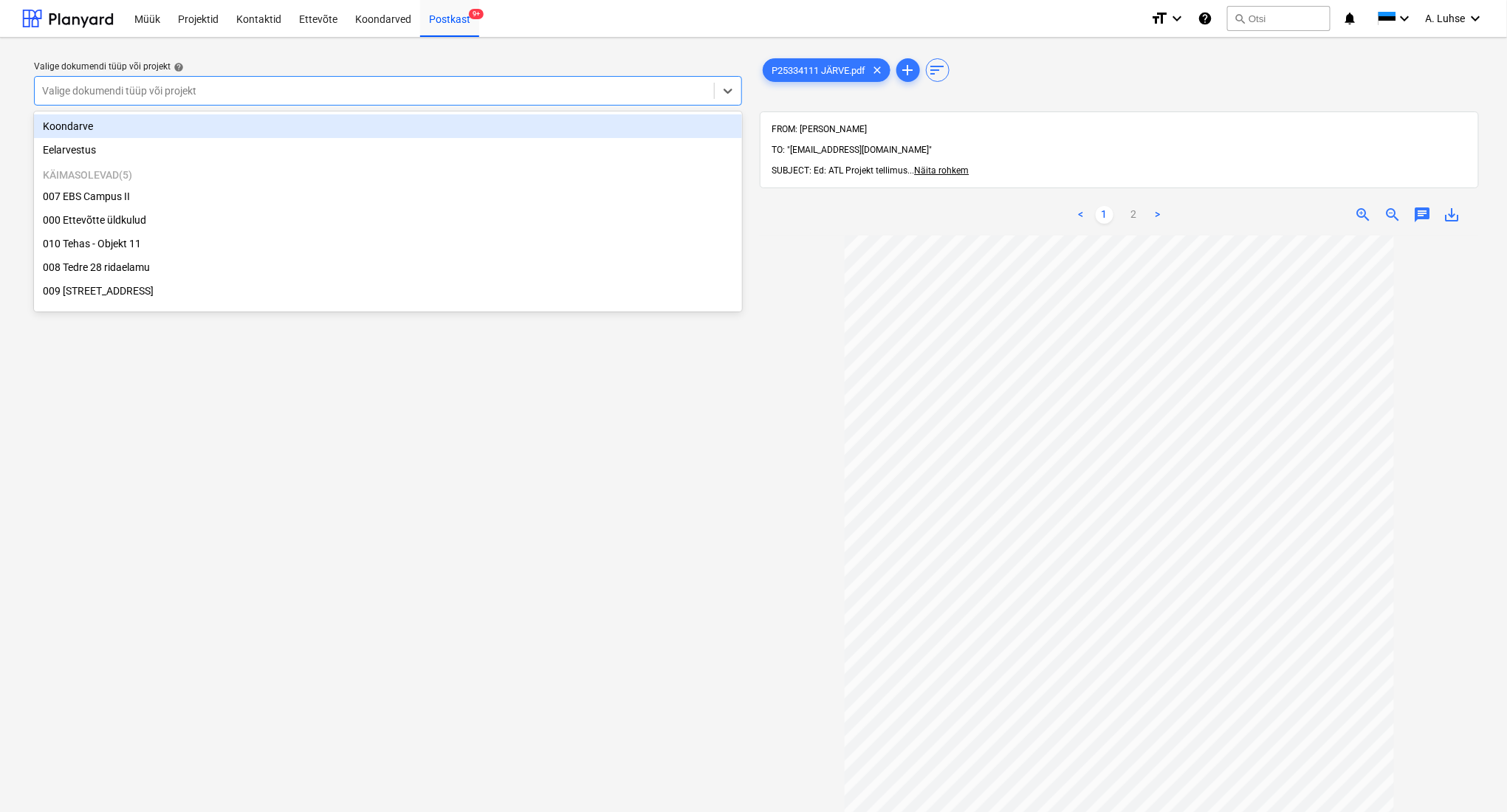
click at [565, 100] on div "Valige dokumendi tüüp või projekt" at bounding box center [374, 91] width 679 height 21
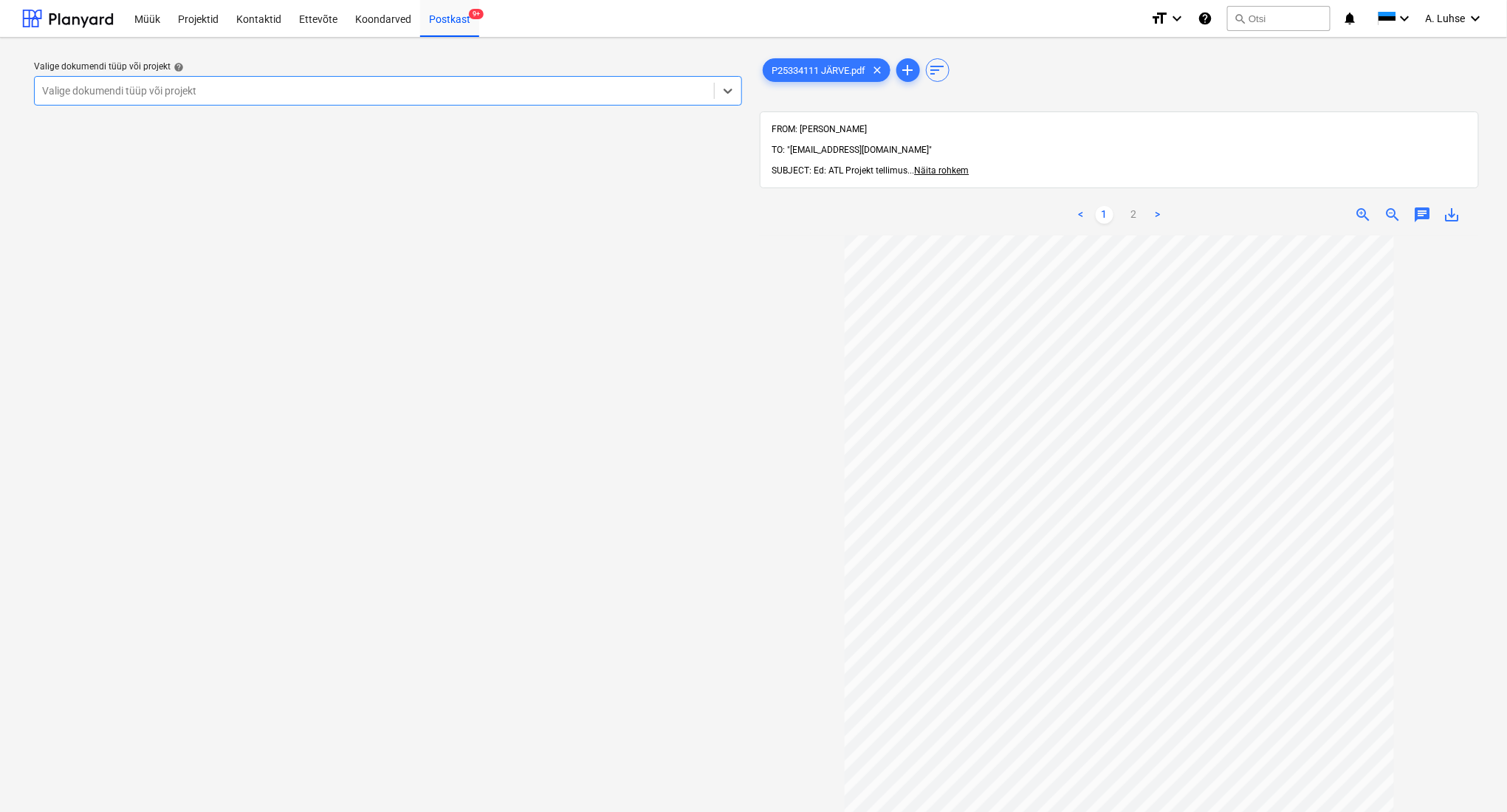
click at [565, 100] on div "Valige dokumendi tüüp või projekt" at bounding box center [374, 91] width 679 height 21
click at [444, 22] on div "Postkast 9+" at bounding box center [449, 17] width 59 height 37
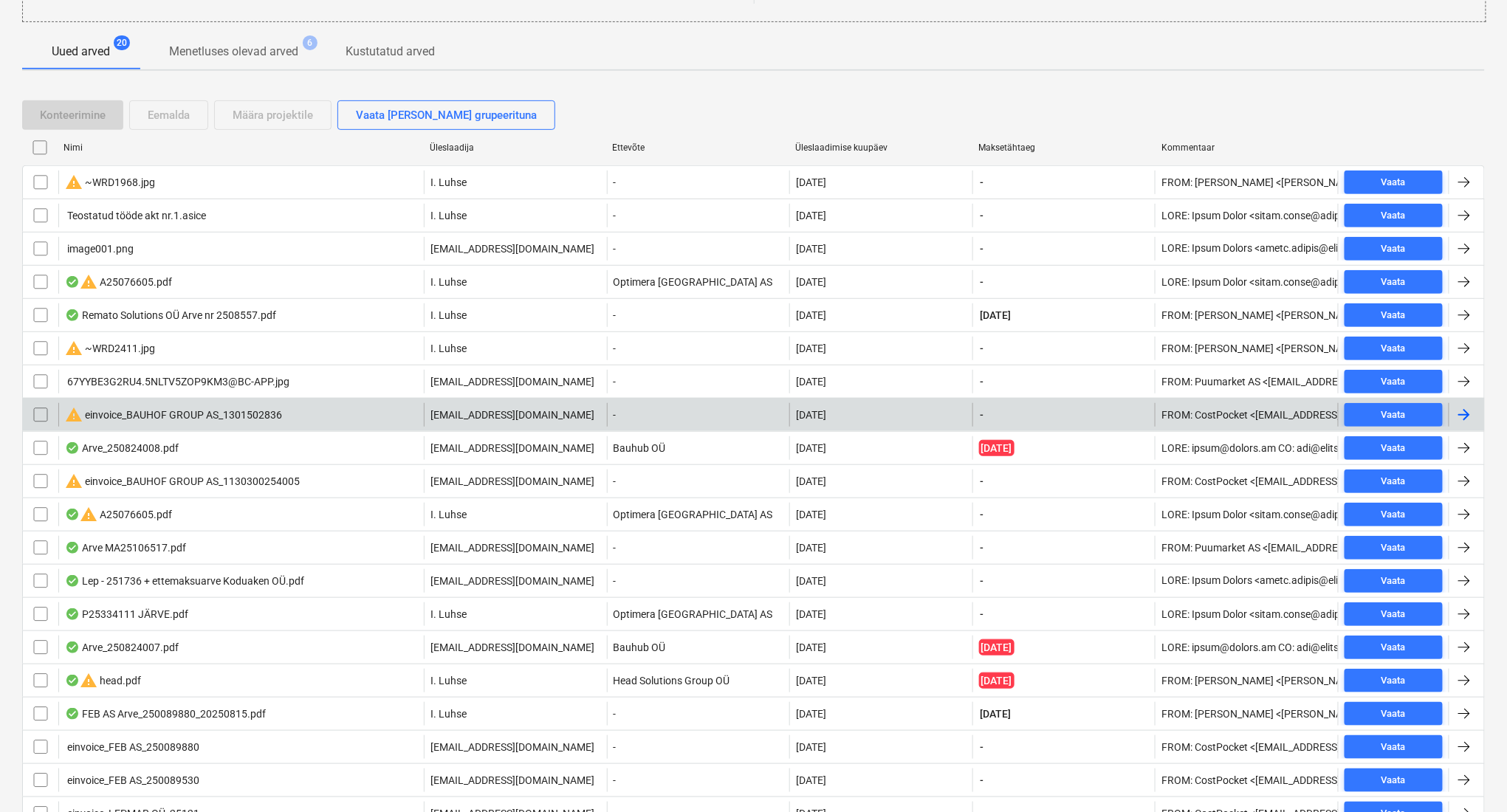
scroll to position [324, 0]
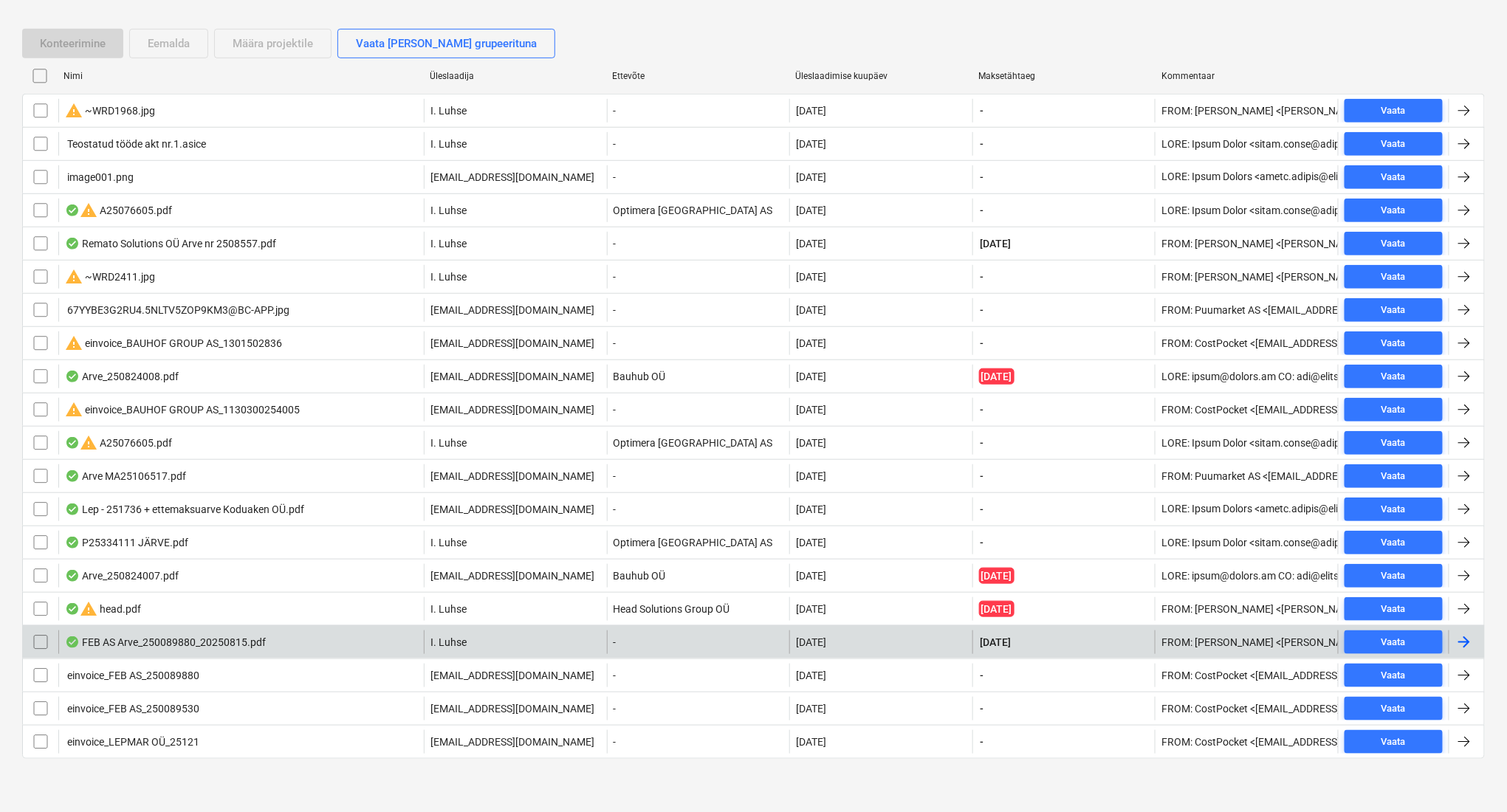
click at [564, 640] on div "I. Luhse" at bounding box center [515, 642] width 183 height 24
